Goal: Task Accomplishment & Management: Manage account settings

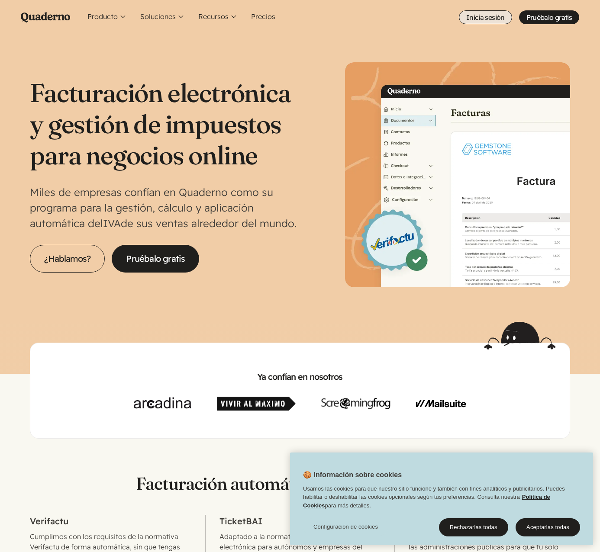
click at [482, 18] on link "Inicia sesión" at bounding box center [485, 17] width 53 height 14
click at [257, 43] on section "Facturación electrónica y gestión de impuestos para negocios online Miles de em…" at bounding box center [300, 178] width 600 height 287
click at [551, 528] on button "Aceptarlas todas" at bounding box center [547, 527] width 64 height 18
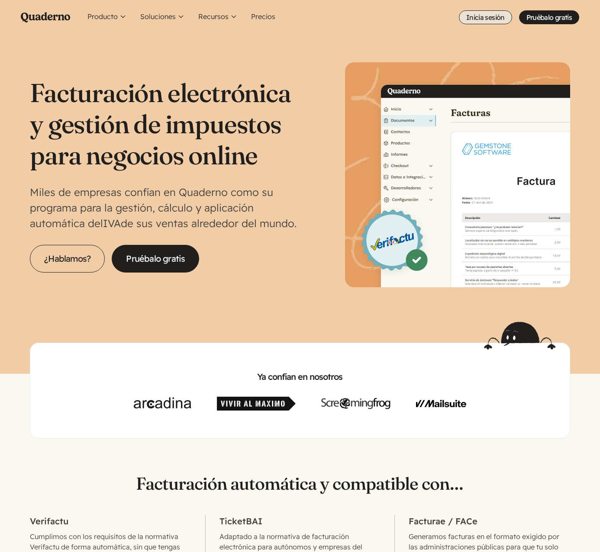
click at [488, 18] on link "Inicia sesión" at bounding box center [485, 17] width 53 height 14
